Goal: Task Accomplishment & Management: Use online tool/utility

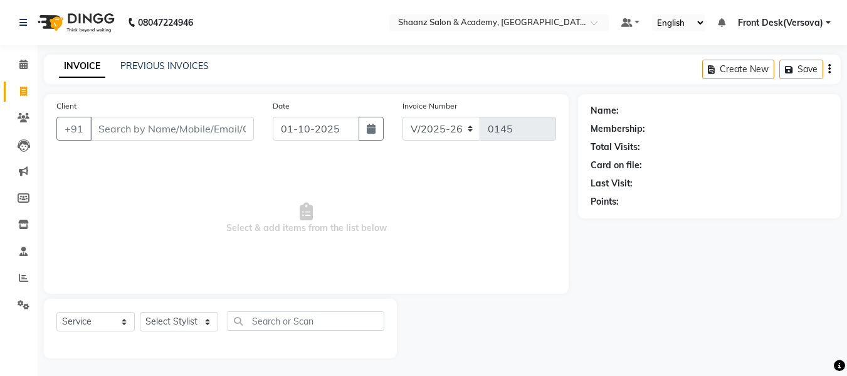
select select "8719"
select select "service"
click at [137, 124] on input "Client" at bounding box center [172, 127] width 164 height 24
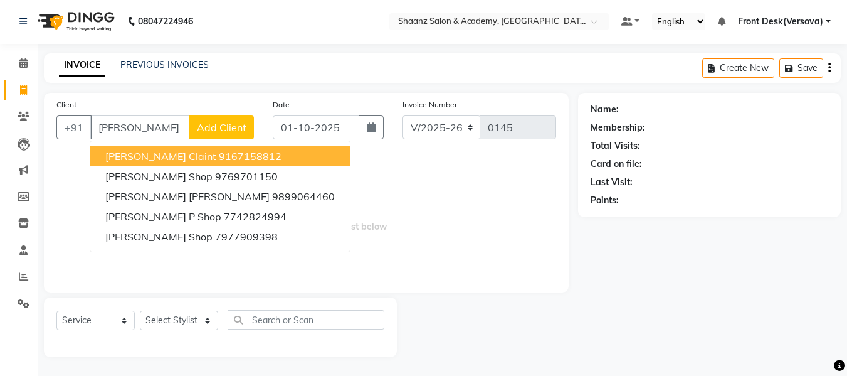
click at [137, 124] on input "[PERSON_NAME]" at bounding box center [140, 127] width 100 height 24
type input "[PERSON_NAME]"
click at [27, 92] on icon at bounding box center [23, 89] width 7 height 9
select select "8719"
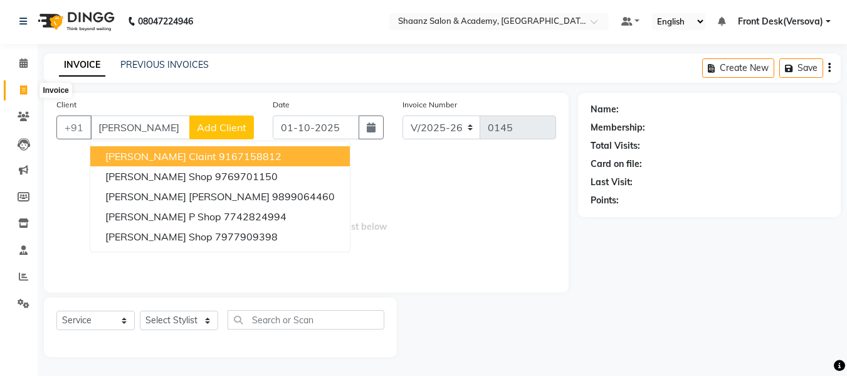
select select "service"
